Goal: Information Seeking & Learning: Learn about a topic

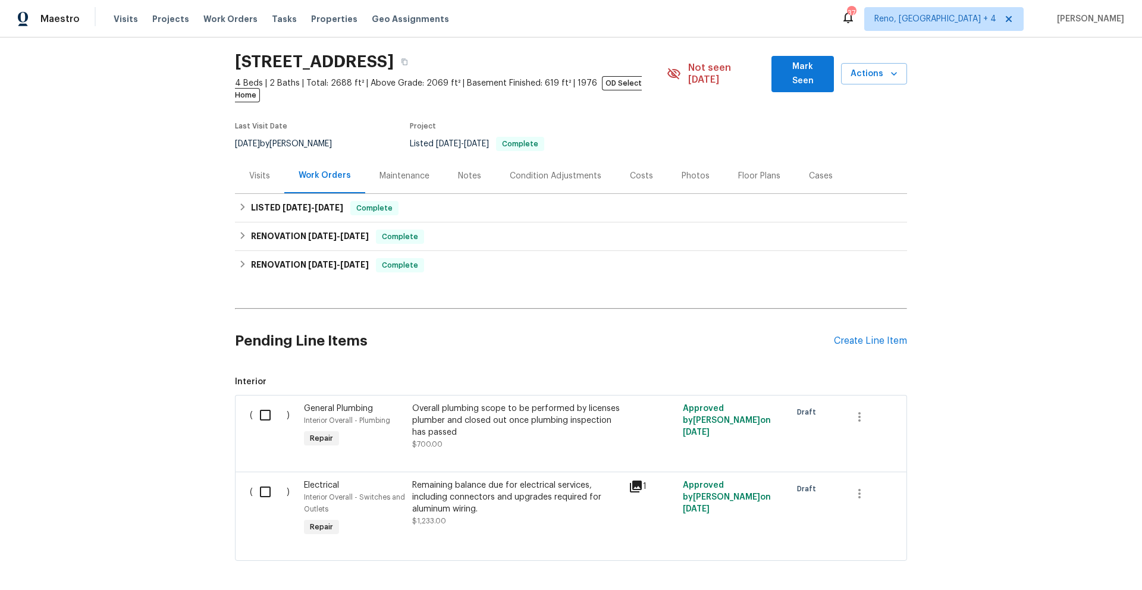
scroll to position [83, 0]
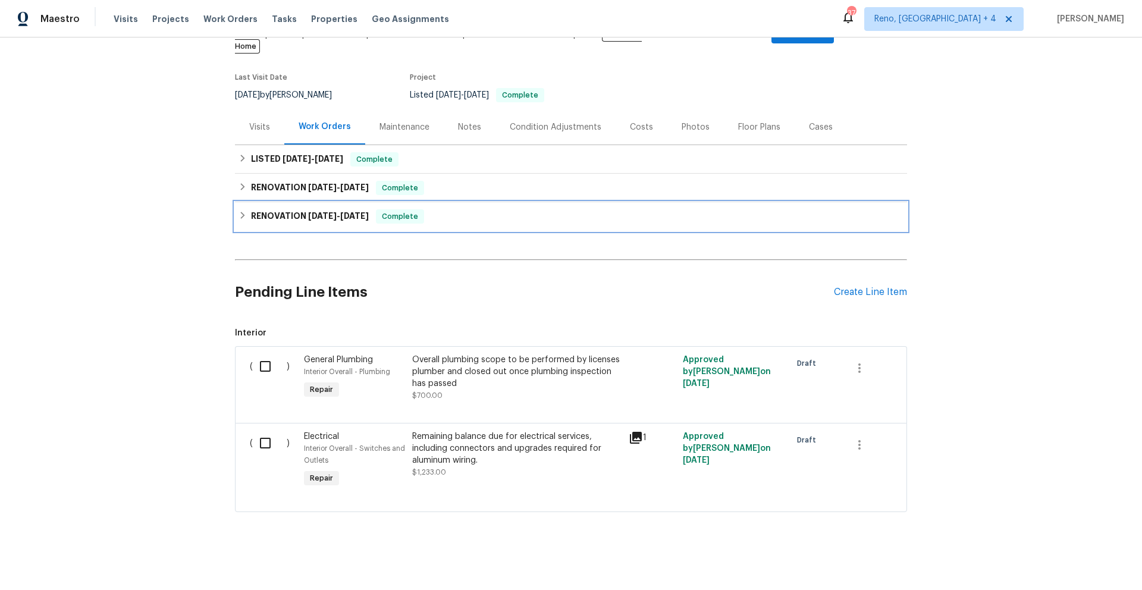
click at [426, 212] on div "RENOVATION [DATE] - [DATE] Complete" at bounding box center [571, 216] width 672 height 29
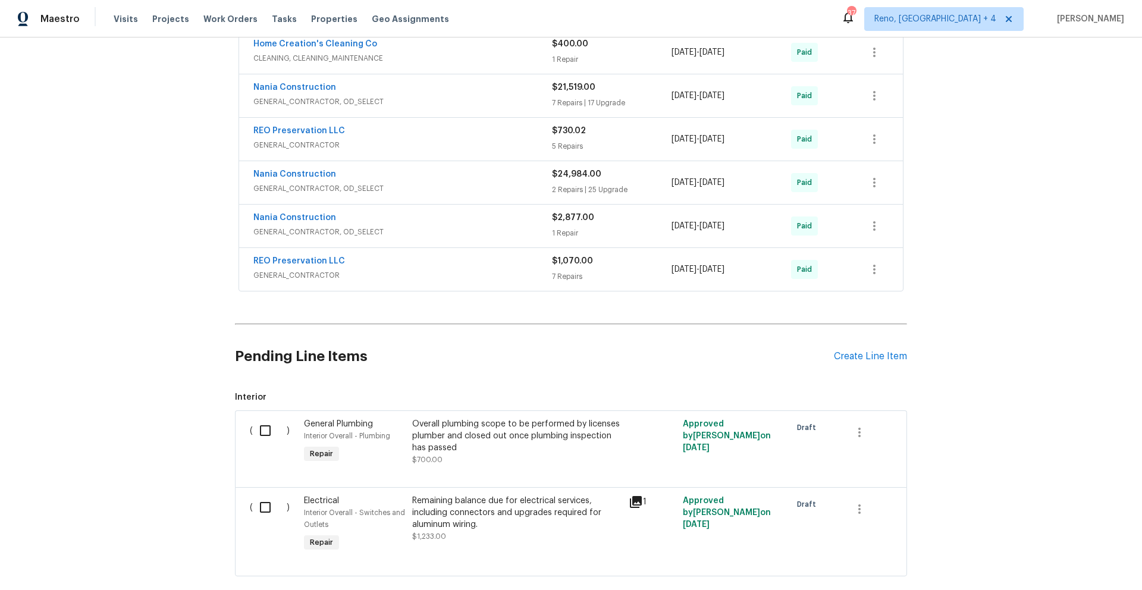
scroll to position [816, 0]
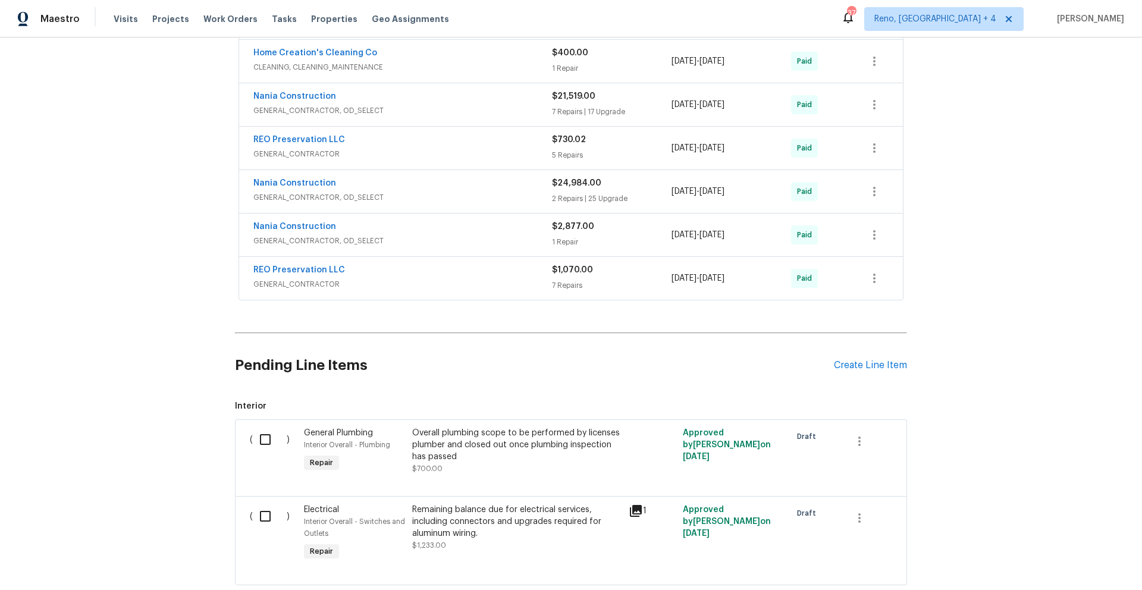
click at [601, 280] on div "7 Repairs" at bounding box center [612, 286] width 120 height 12
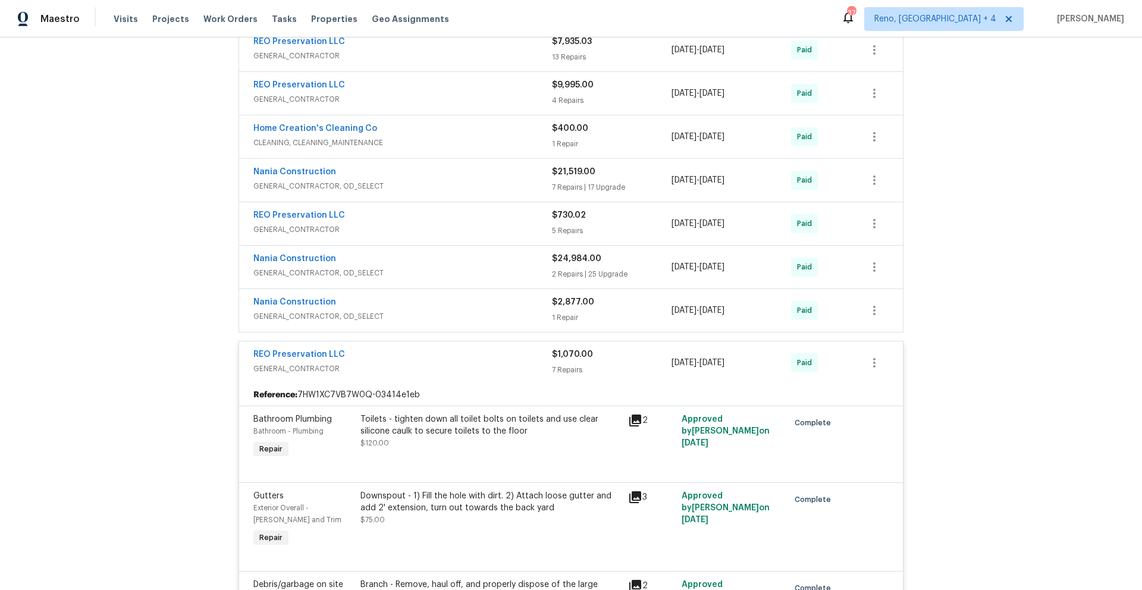
scroll to position [627, 0]
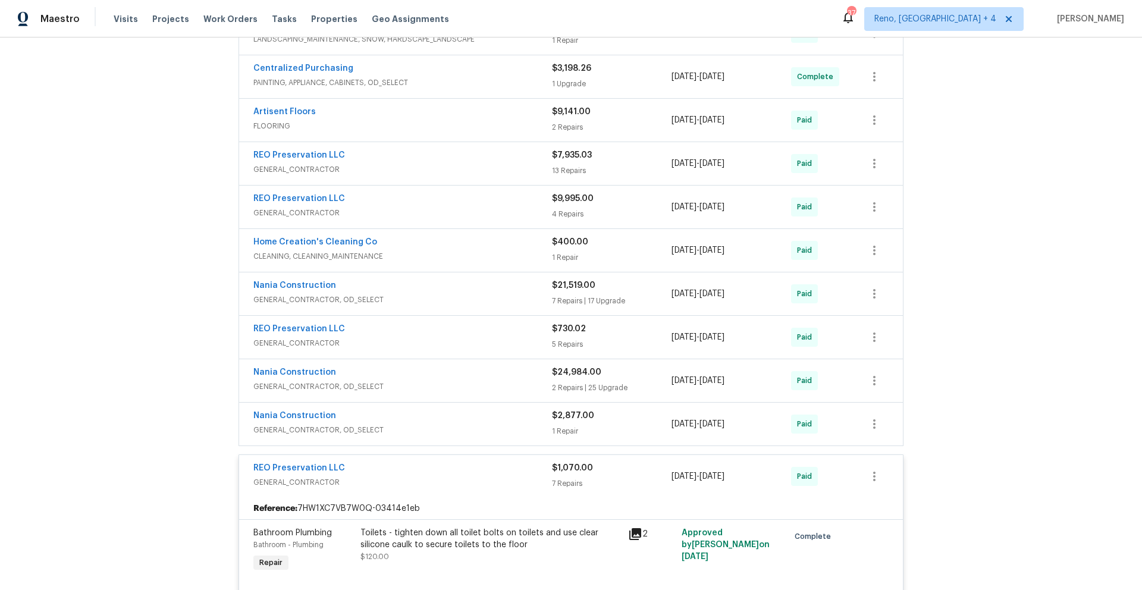
click at [600, 367] on div "$24,984.00 2 Repairs | 25 Upgrade" at bounding box center [612, 380] width 120 height 29
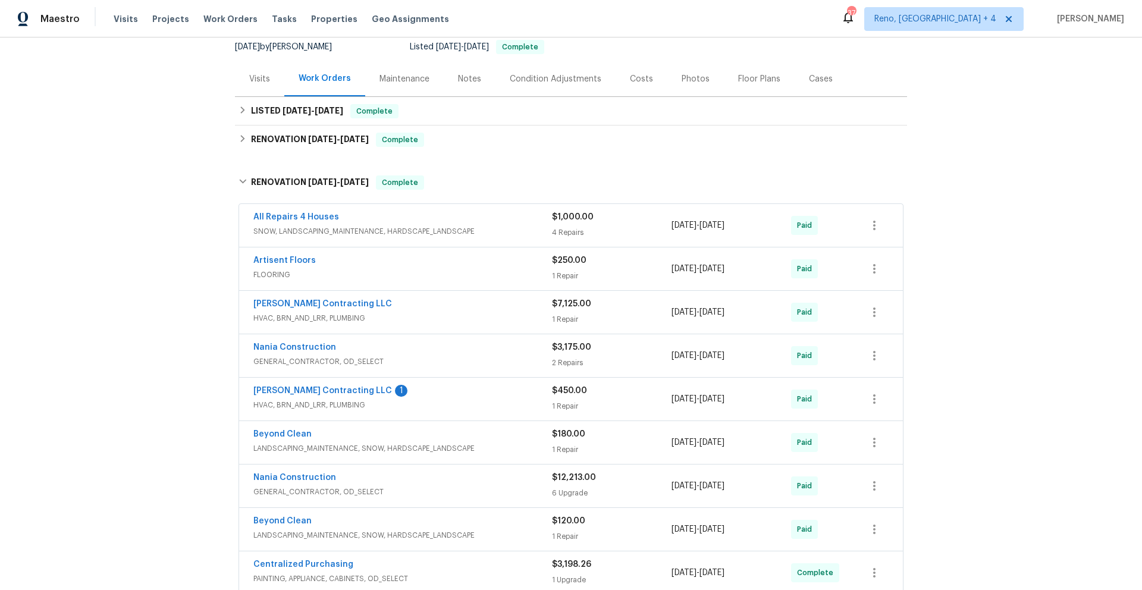
scroll to position [247, 0]
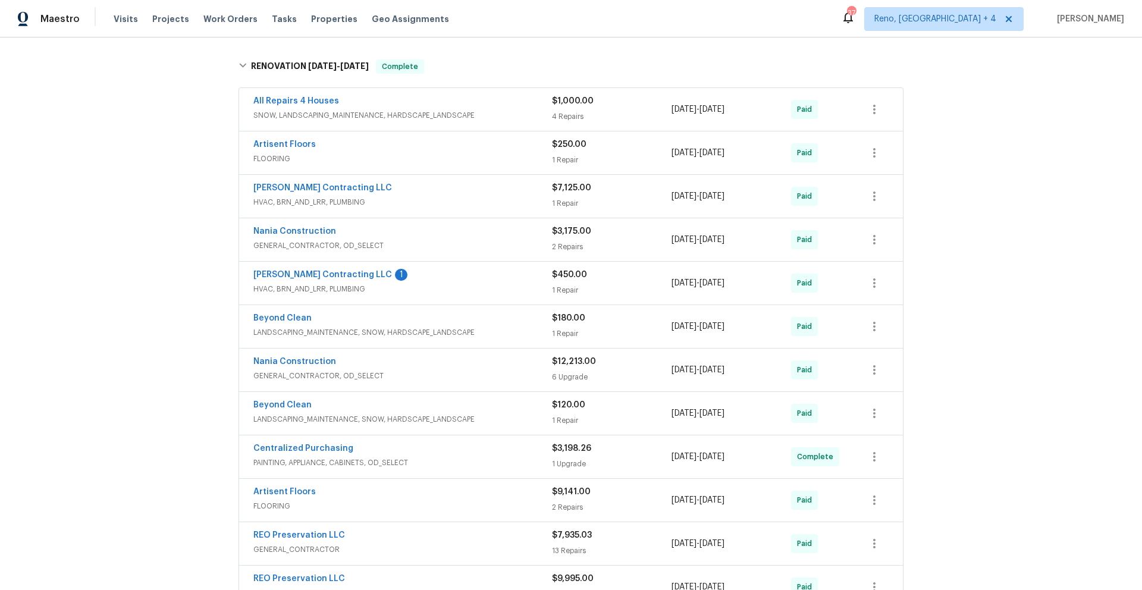
click at [477, 196] on span "HVAC, BRN_AND_LRR, PLUMBING" at bounding box center [402, 202] width 299 height 12
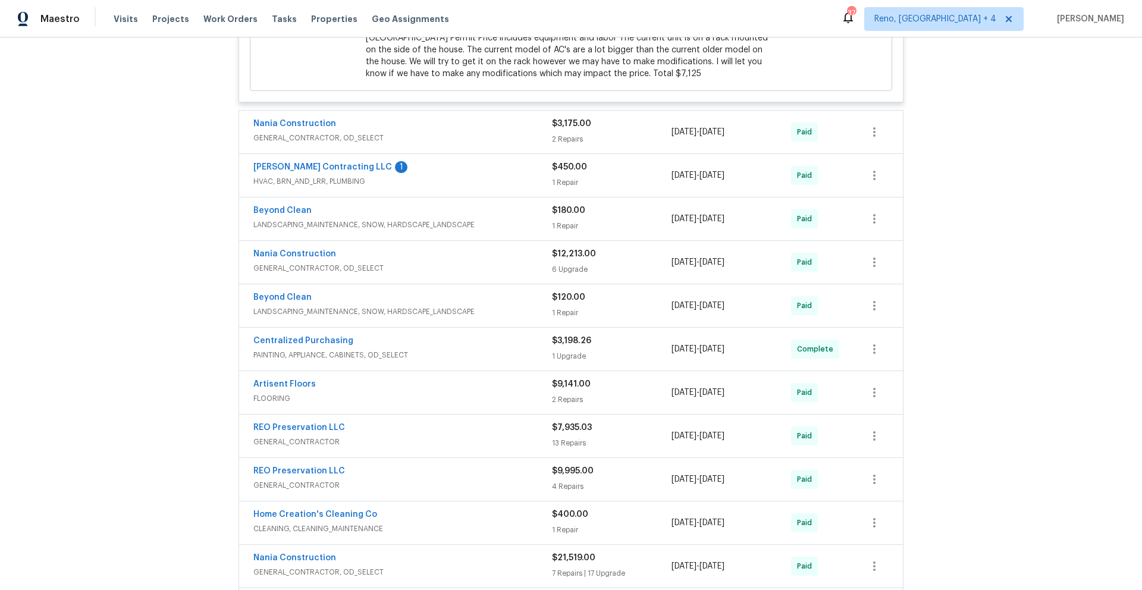
scroll to position [584, 0]
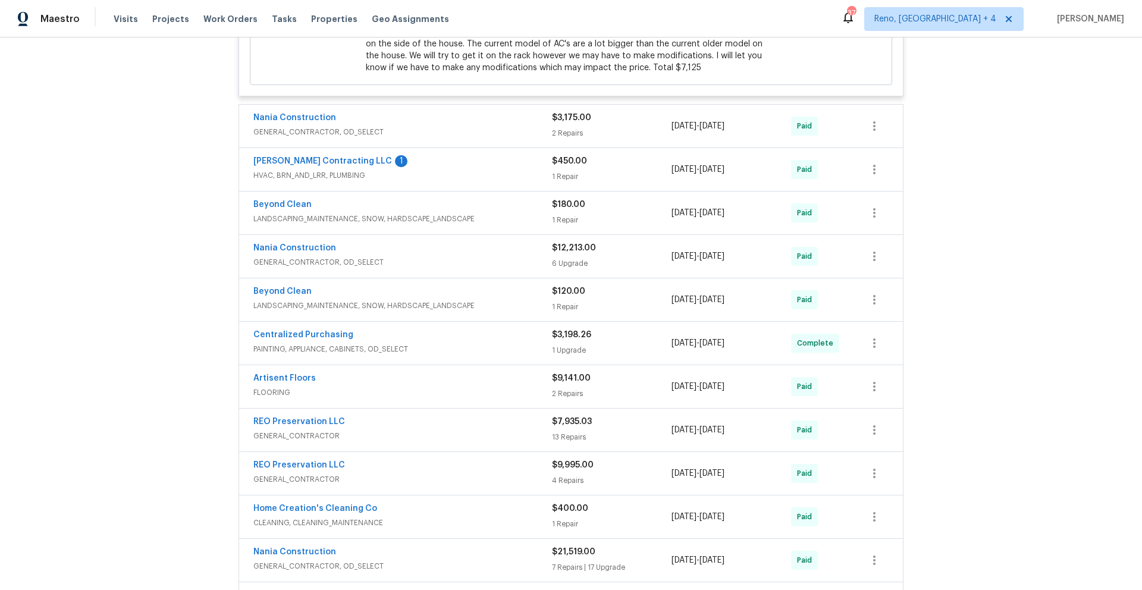
click at [471, 126] on span "GENERAL_CONTRACTOR, OD_SELECT" at bounding box center [402, 132] width 299 height 12
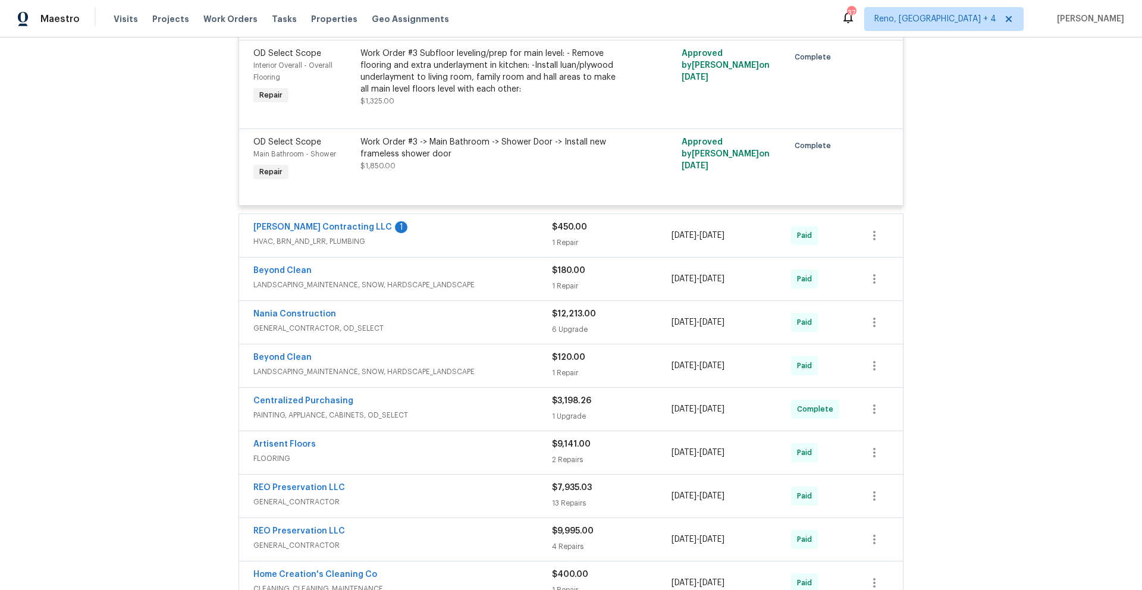
scroll to position [763, 0]
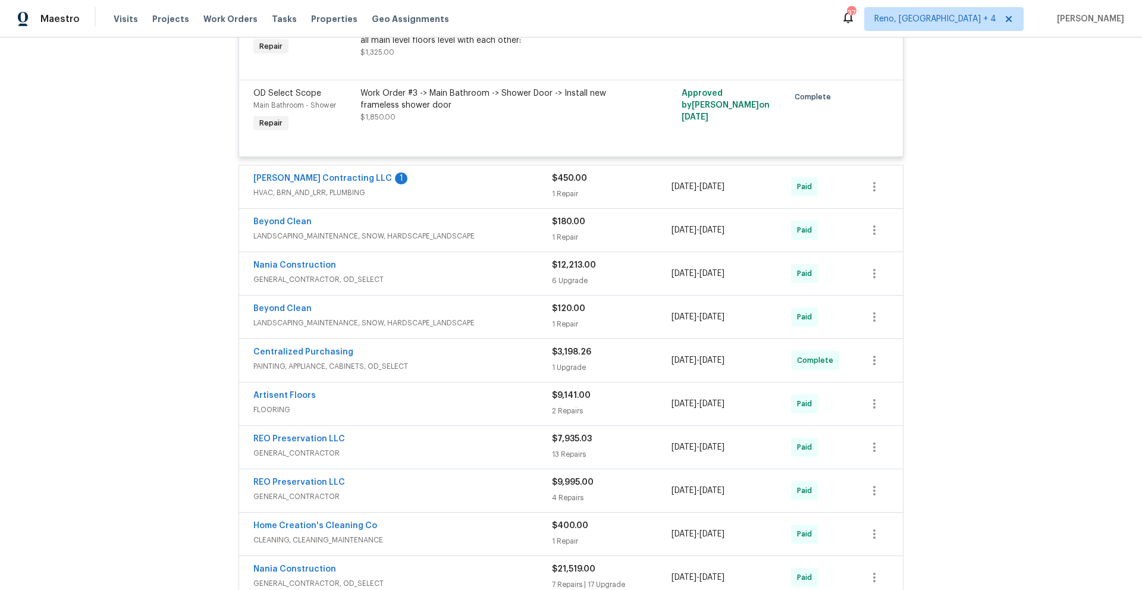
click at [469, 259] on div "Nania Construction" at bounding box center [402, 266] width 299 height 14
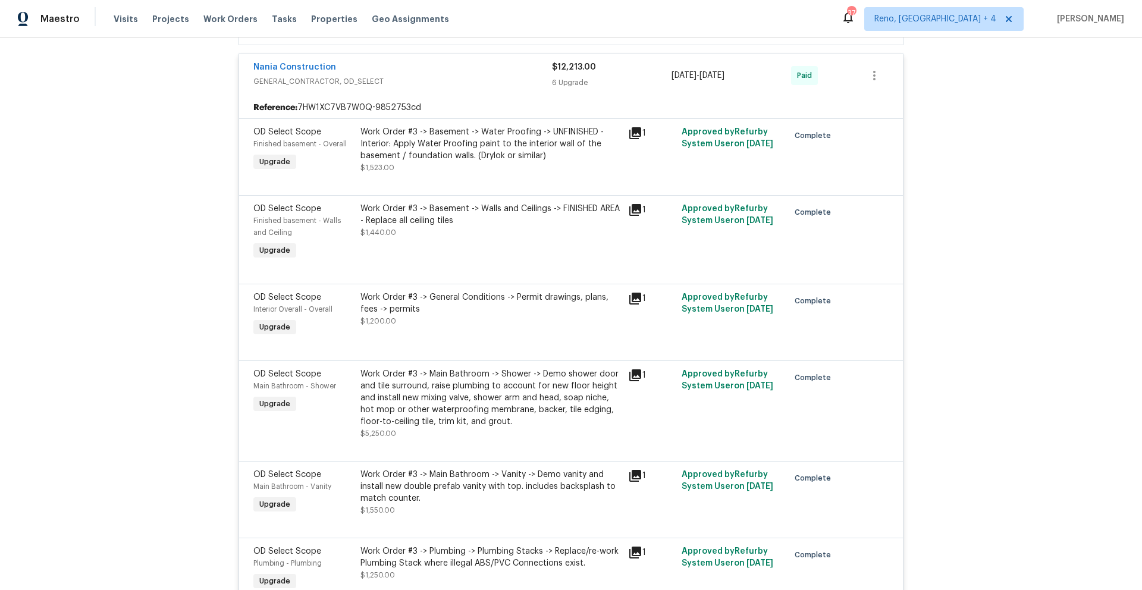
scroll to position [1010, 0]
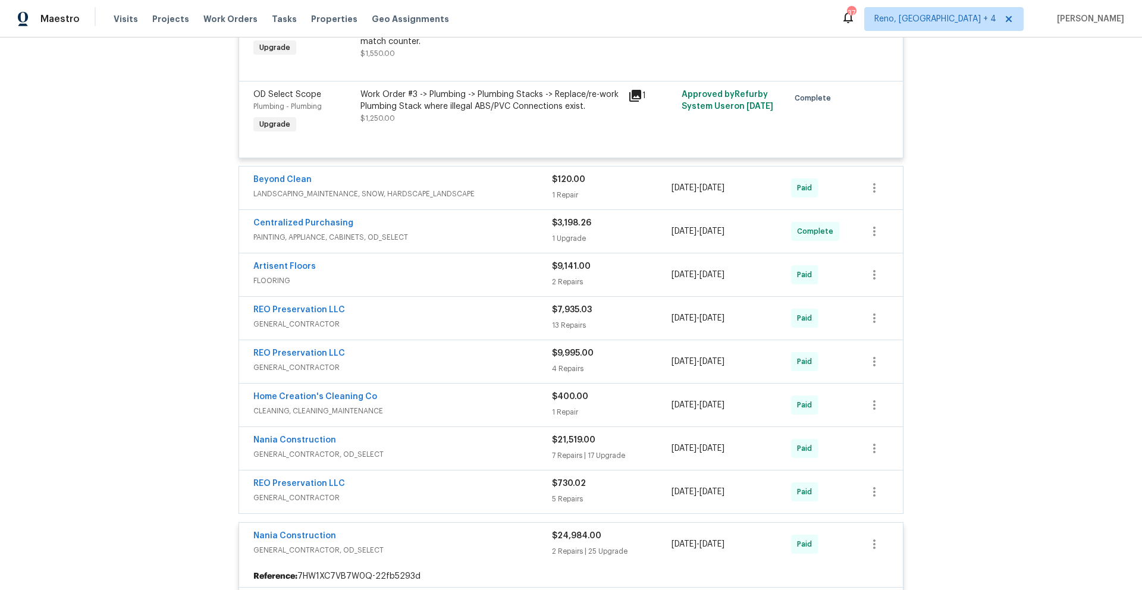
click at [499, 305] on div "REO Preservation LLC" at bounding box center [402, 311] width 299 height 14
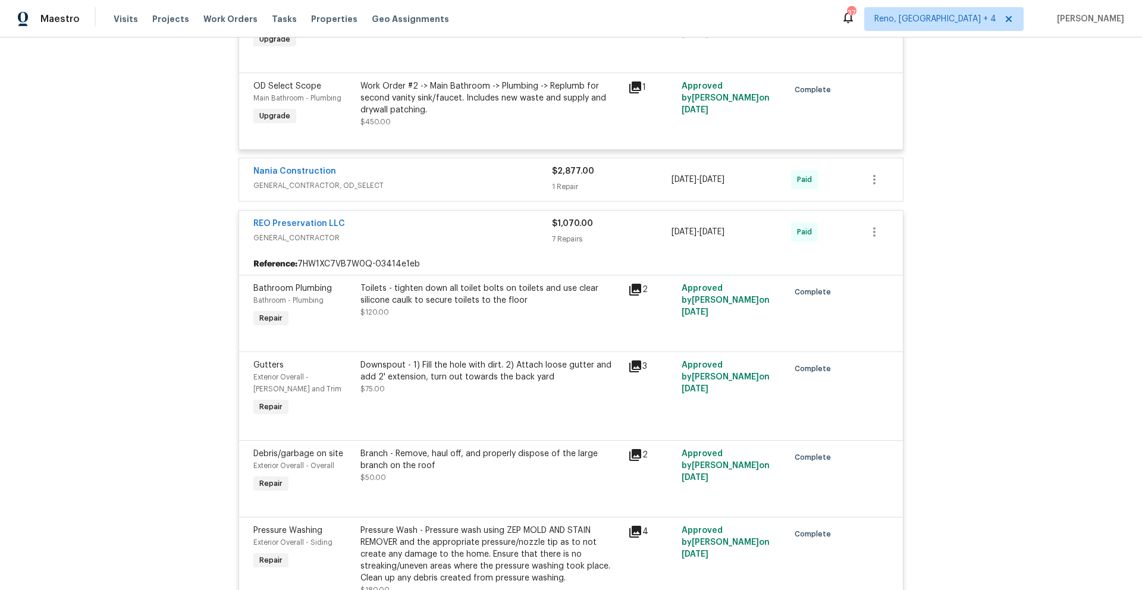
scroll to position [5189, 0]
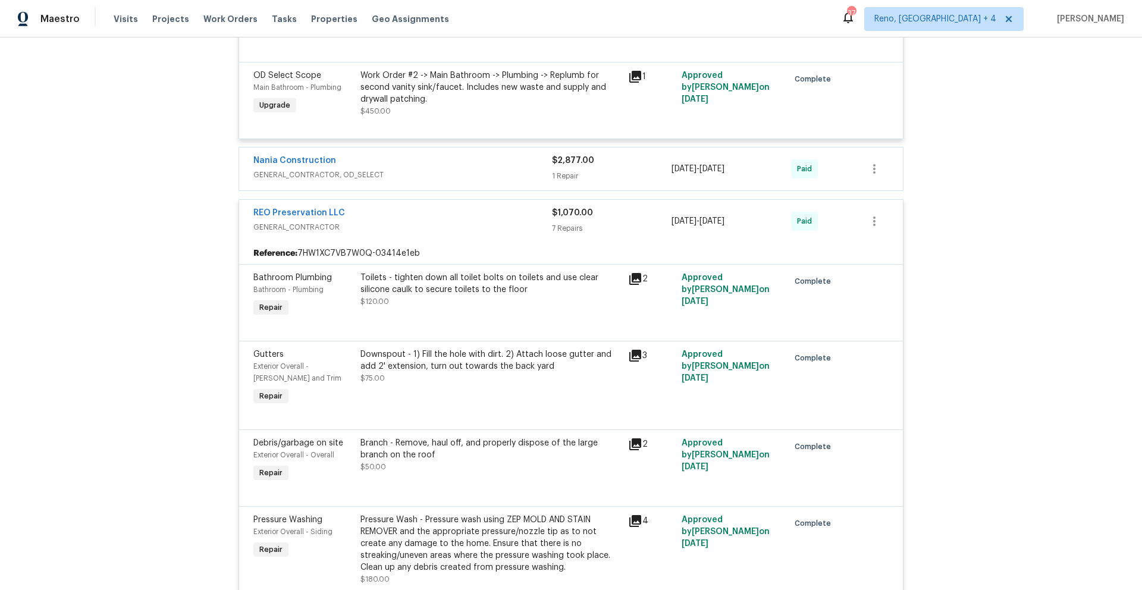
click at [443, 164] on div "Nania Construction" at bounding box center [402, 162] width 299 height 14
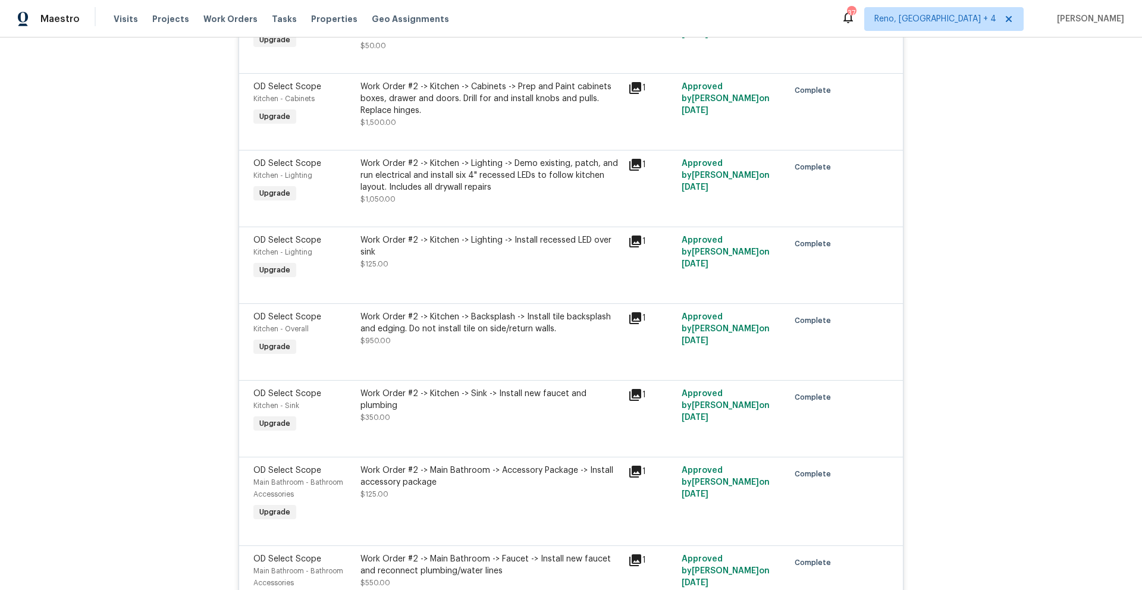
scroll to position [4052, 0]
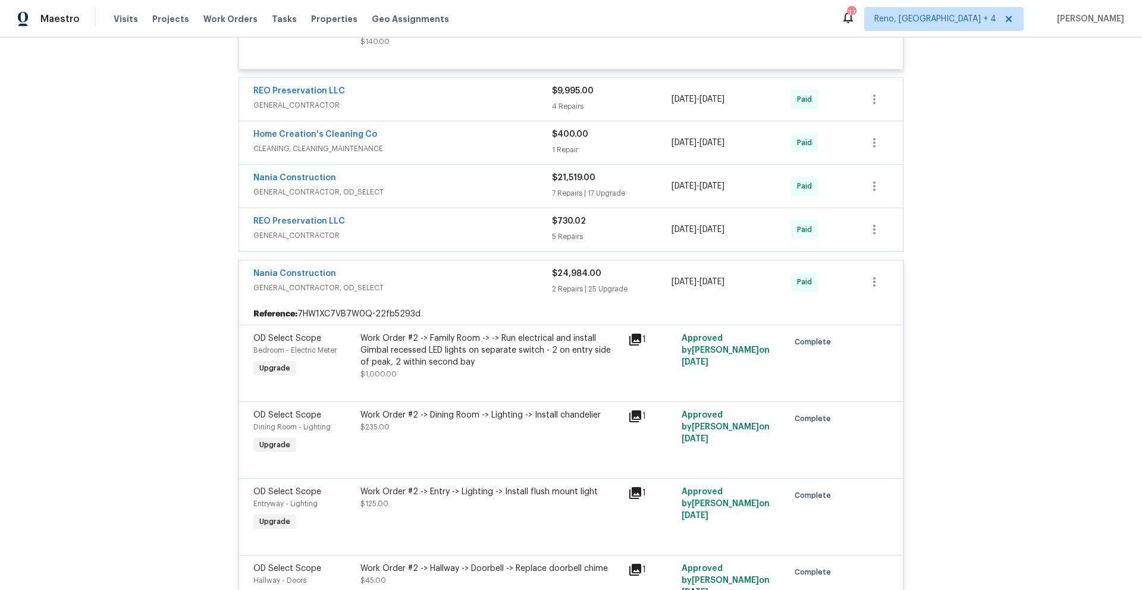
click at [371, 234] on span "GENERAL_CONTRACTOR" at bounding box center [402, 236] width 299 height 12
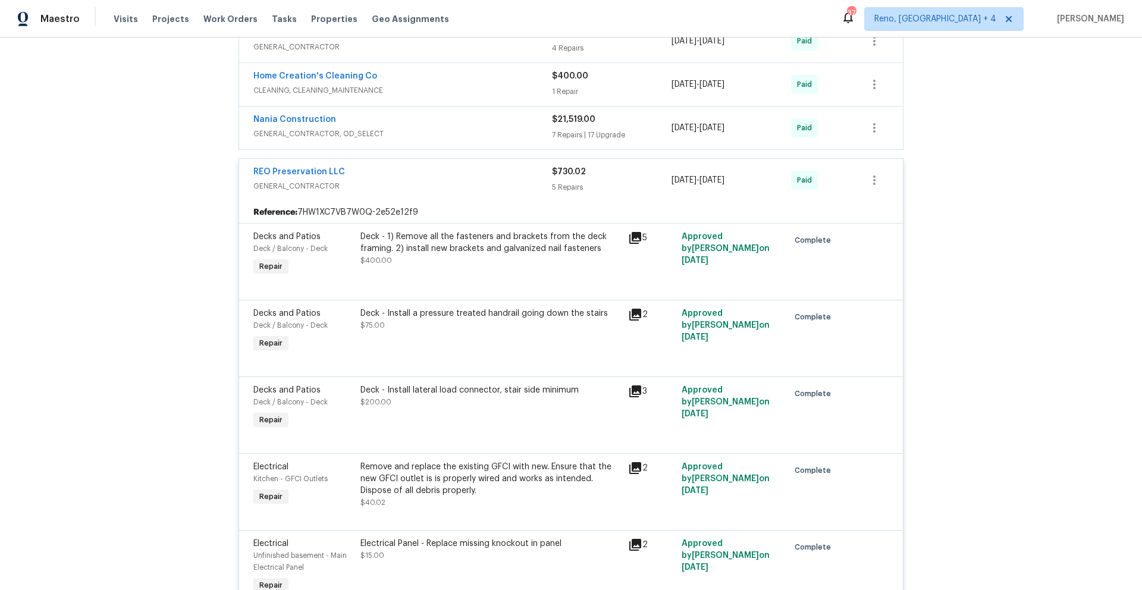
scroll to position [2813, 0]
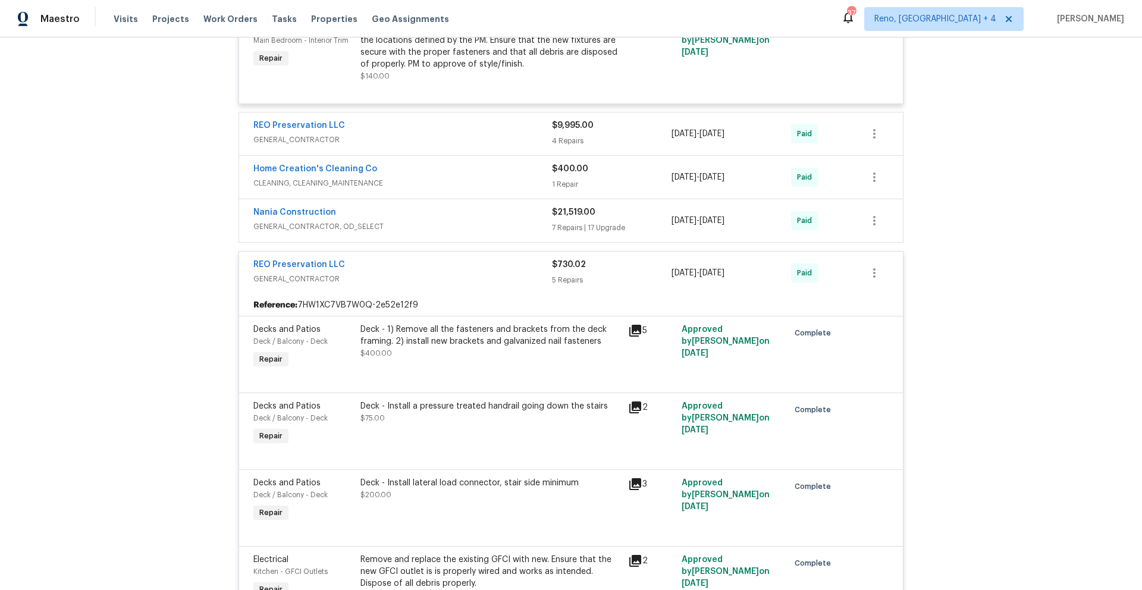
click at [418, 213] on div "Nania Construction" at bounding box center [402, 213] width 299 height 14
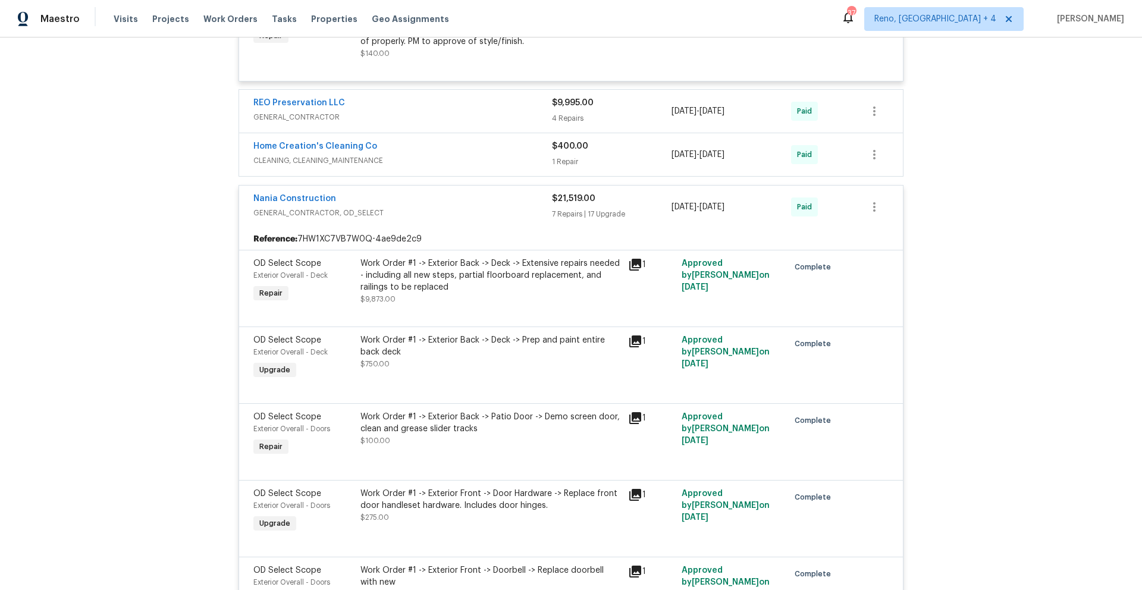
scroll to position [2690, 0]
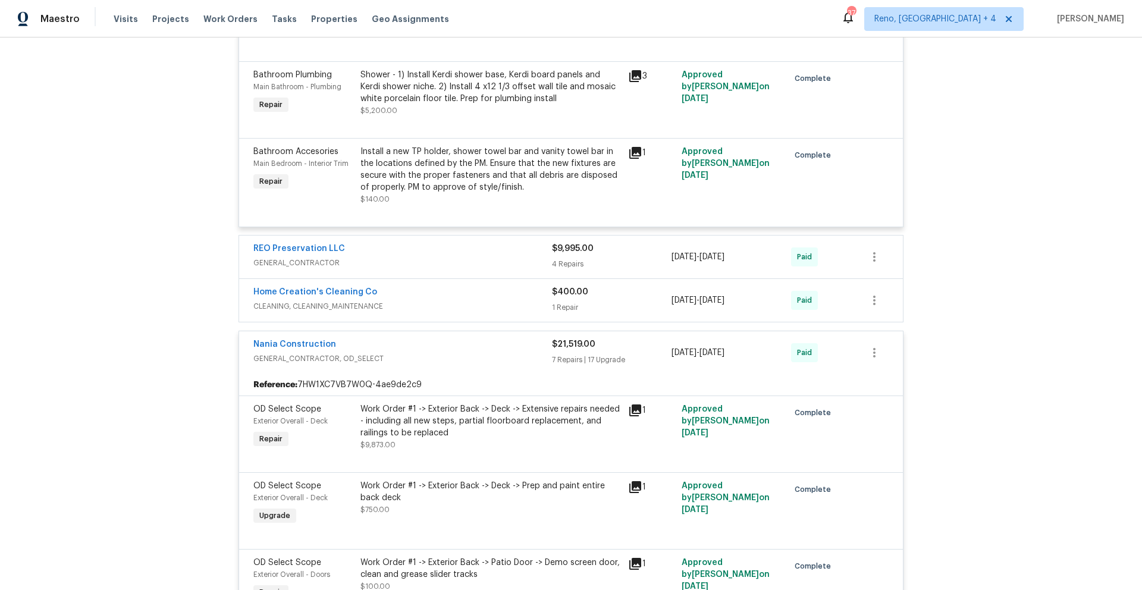
click at [478, 265] on span "GENERAL_CONTRACTOR" at bounding box center [402, 263] width 299 height 12
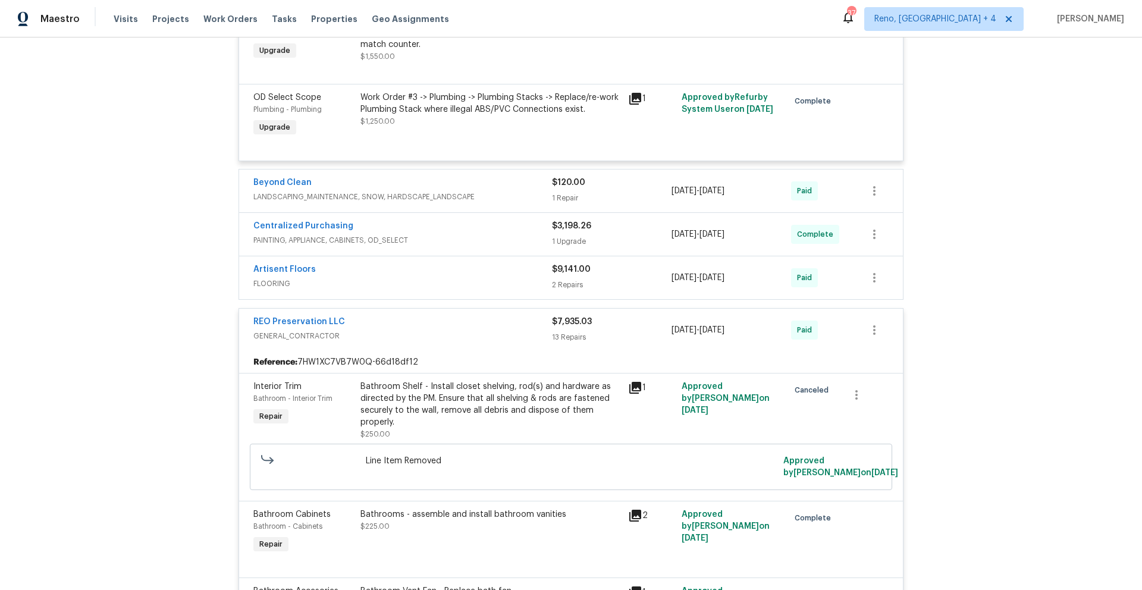
scroll to position [1416, 0]
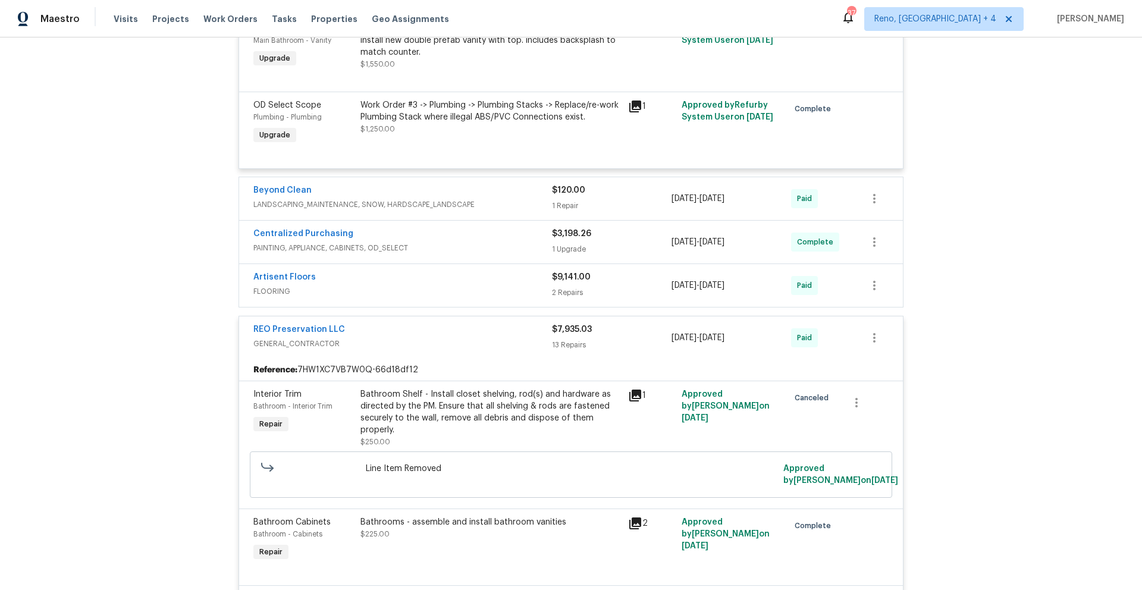
click at [413, 286] on span "FLOORING" at bounding box center [402, 292] width 299 height 12
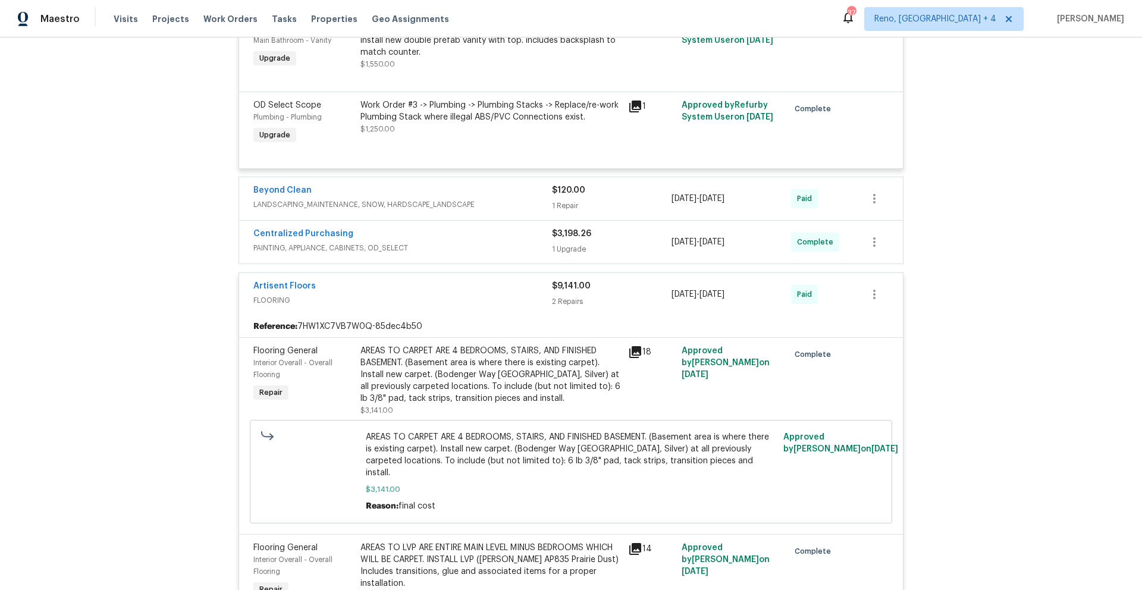
click at [398, 242] on span "PAINTING, APPLIANCE, CABINETS, OD_SELECT" at bounding box center [402, 248] width 299 height 12
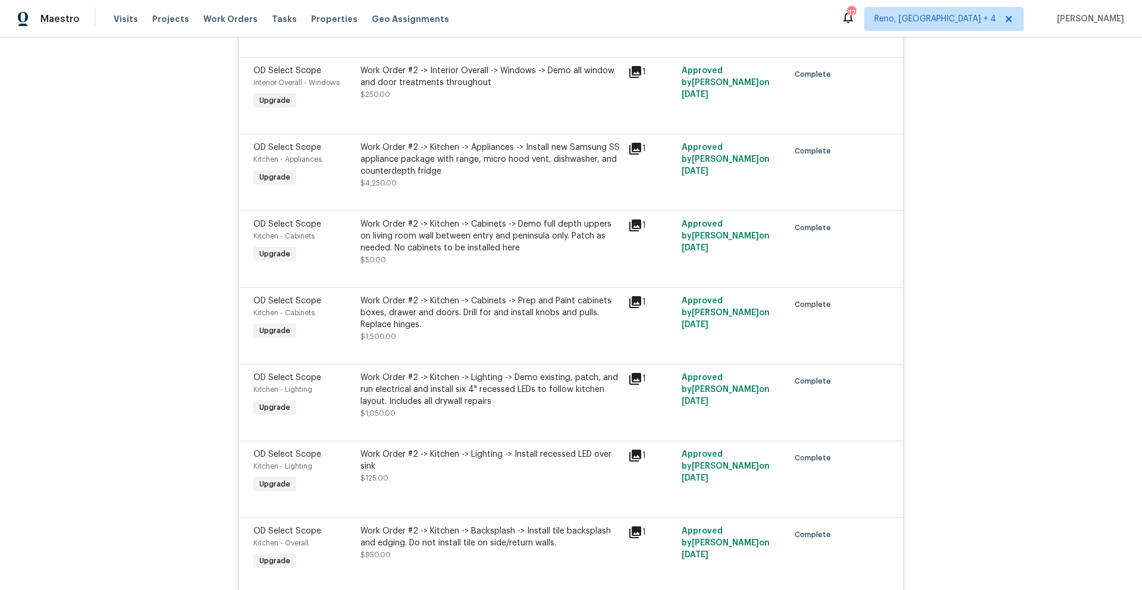
scroll to position [6819, 0]
